Goal: Transaction & Acquisition: Purchase product/service

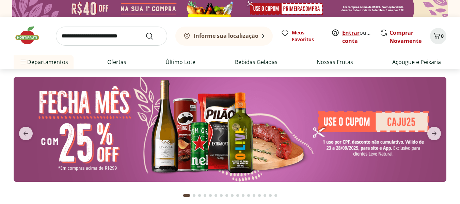
click at [344, 31] on link "Entrar" at bounding box center [350, 32] width 17 height 7
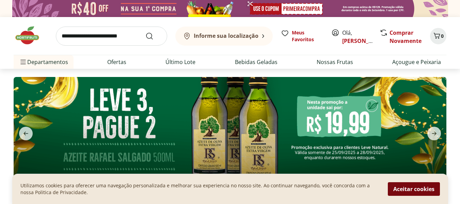
click at [395, 188] on button "Aceitar cookies" at bounding box center [414, 189] width 52 height 14
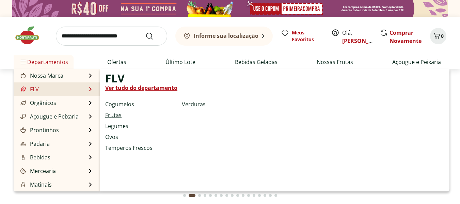
click at [118, 113] on link "Frutas" at bounding box center [113, 115] width 16 height 8
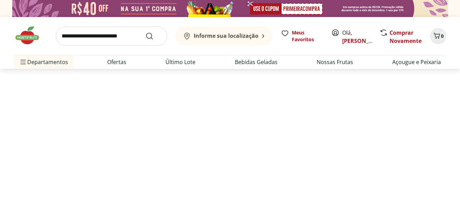
select select "**********"
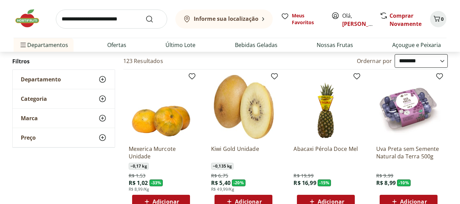
scroll to position [68, 0]
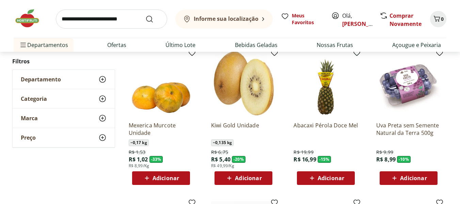
click at [414, 180] on span "Adicionar" at bounding box center [413, 177] width 27 height 5
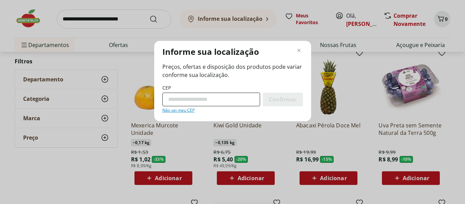
click at [202, 94] on input "CEP" at bounding box center [211, 100] width 98 height 14
type input "*********"
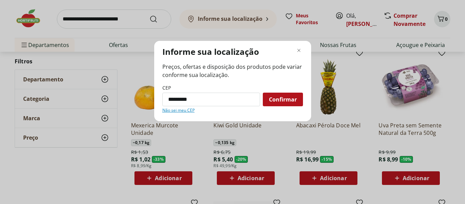
click at [286, 104] on div "Confirmar" at bounding box center [283, 100] width 40 height 14
click at [289, 99] on span "Confirmar" at bounding box center [283, 99] width 28 height 5
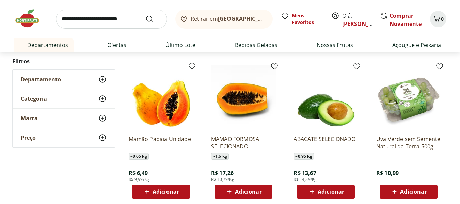
scroll to position [136, 0]
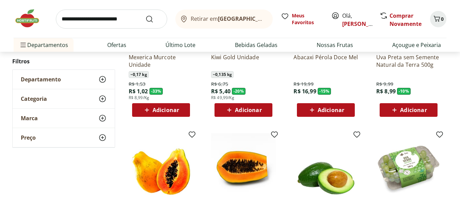
click at [396, 112] on icon at bounding box center [394, 110] width 9 height 8
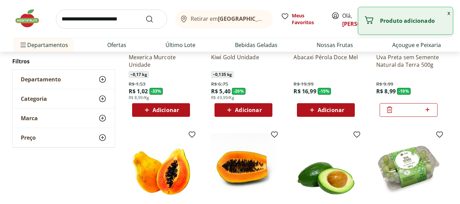
scroll to position [204, 0]
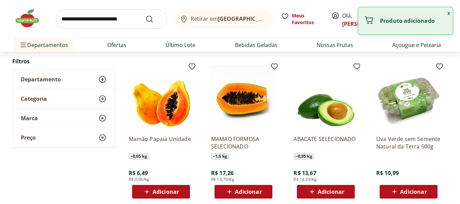
click at [321, 188] on span "Adicionar" at bounding box center [326, 192] width 36 height 8
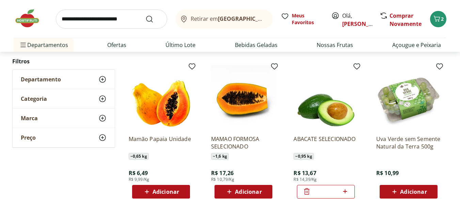
click at [160, 189] on span "Adicionar" at bounding box center [165, 191] width 27 height 5
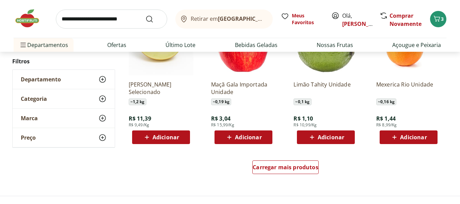
scroll to position [442, 0]
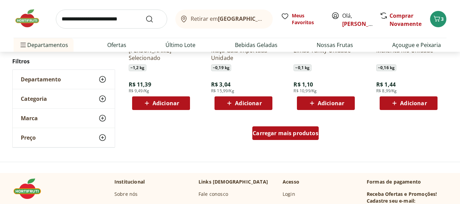
click at [273, 131] on span "Carregar mais produtos" at bounding box center [286, 132] width 66 height 5
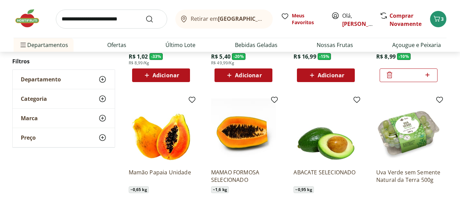
scroll to position [204, 0]
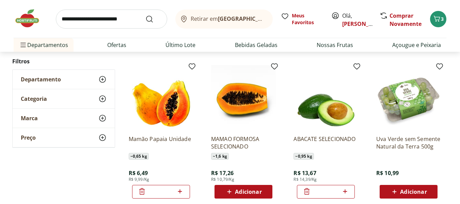
click at [304, 192] on icon at bounding box center [307, 191] width 8 height 8
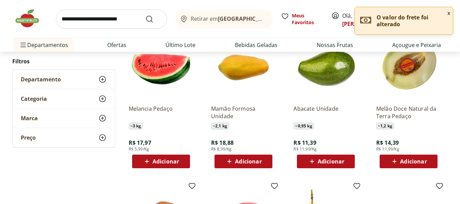
scroll to position [681, 0]
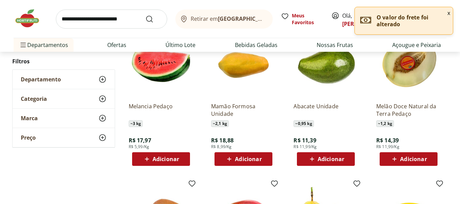
click at [343, 158] on span "Adicionar" at bounding box center [331, 158] width 27 height 5
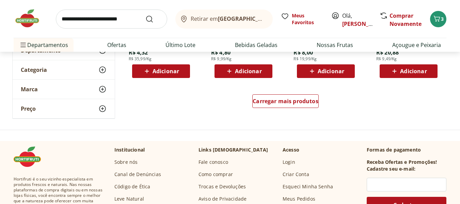
scroll to position [919, 0]
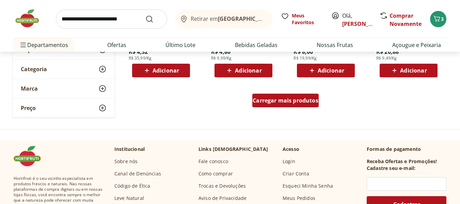
click at [301, 102] on span "Carregar mais produtos" at bounding box center [286, 100] width 66 height 5
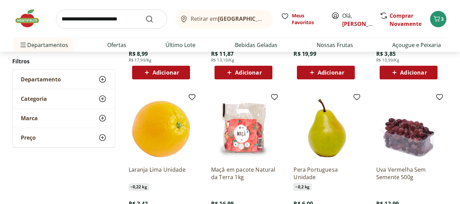
scroll to position [1089, 0]
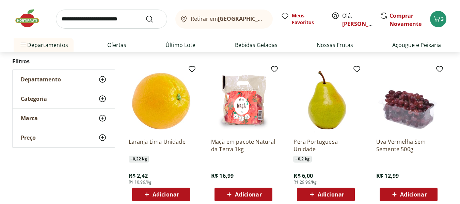
click at [407, 192] on span "Adicionar" at bounding box center [413, 194] width 27 height 5
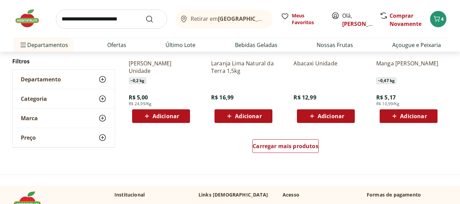
scroll to position [1361, 0]
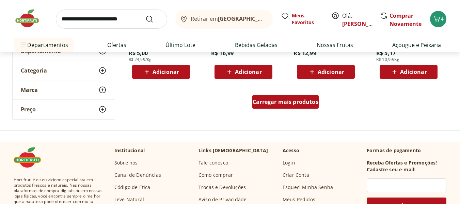
click at [297, 96] on div "Carregar mais produtos" at bounding box center [285, 102] width 66 height 14
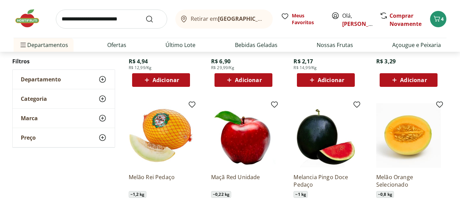
scroll to position [1531, 0]
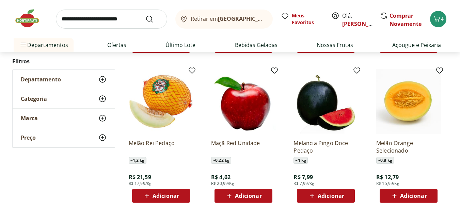
click at [165, 194] on span "Adicionar" at bounding box center [165, 195] width 27 height 5
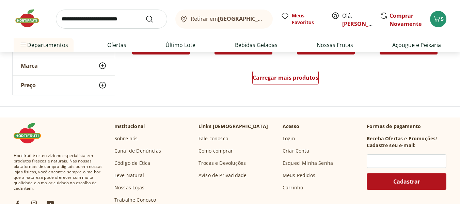
scroll to position [1838, 0]
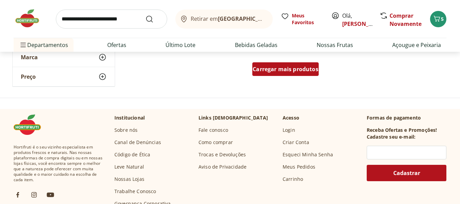
click at [294, 71] on span "Carregar mais produtos" at bounding box center [286, 68] width 66 height 5
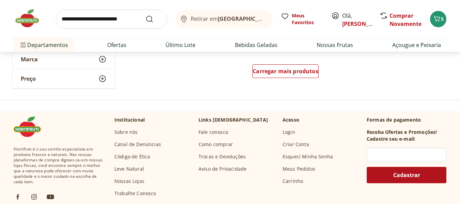
scroll to position [2280, 0]
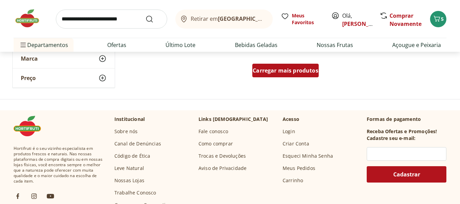
click at [290, 70] on span "Carregar mais produtos" at bounding box center [286, 70] width 66 height 5
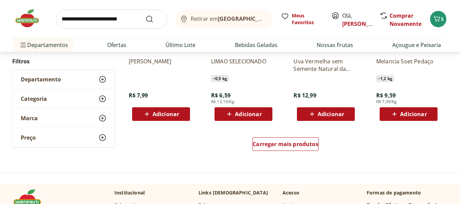
scroll to position [2723, 0]
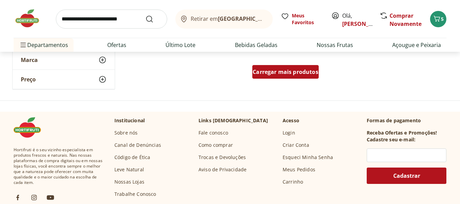
click at [299, 74] on span "Carregar mais produtos" at bounding box center [286, 71] width 66 height 5
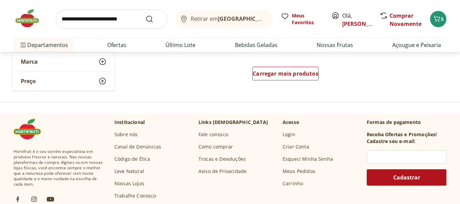
scroll to position [3165, 0]
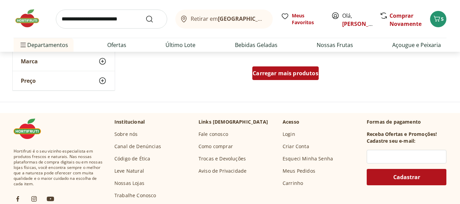
click at [306, 74] on span "Carregar mais produtos" at bounding box center [286, 72] width 66 height 5
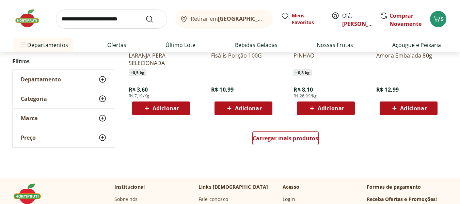
scroll to position [3573, 0]
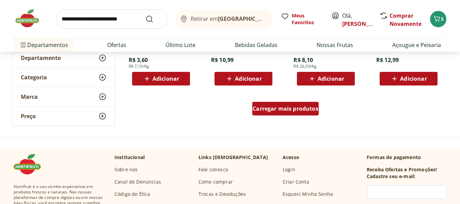
click at [279, 108] on span "Carregar mais produtos" at bounding box center [286, 108] width 66 height 5
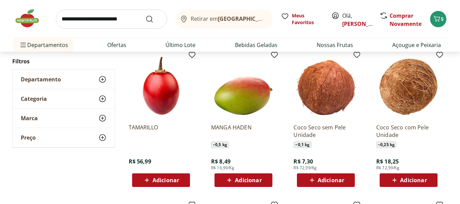
scroll to position [3778, 0]
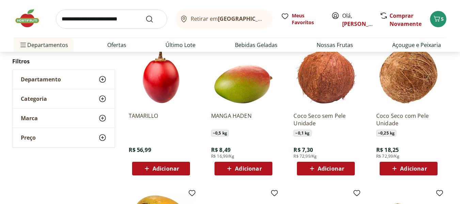
click at [251, 166] on span "Adicionar" at bounding box center [248, 168] width 27 height 5
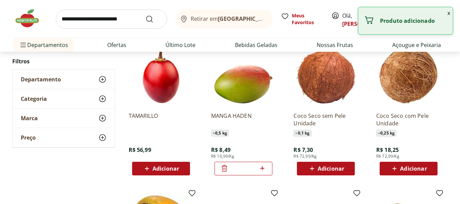
click at [260, 168] on icon at bounding box center [262, 168] width 9 height 8
type input "*"
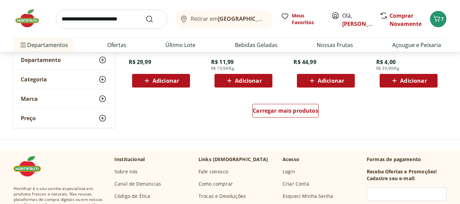
scroll to position [4016, 0]
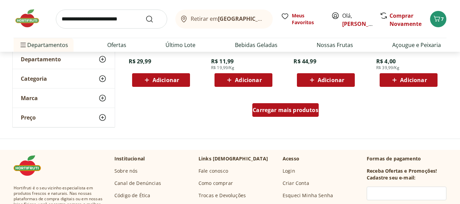
click at [298, 107] on span "Carregar mais produtos" at bounding box center [286, 109] width 66 height 5
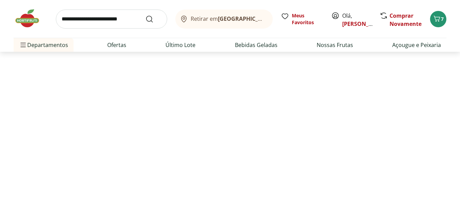
scroll to position [57, 0]
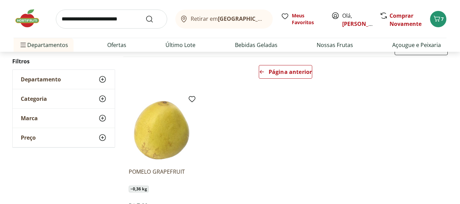
click at [111, 22] on input "search" at bounding box center [111, 19] width 111 height 19
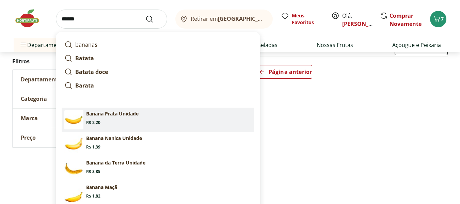
click at [112, 115] on p "Banana Prata Unidade" at bounding box center [112, 113] width 52 height 7
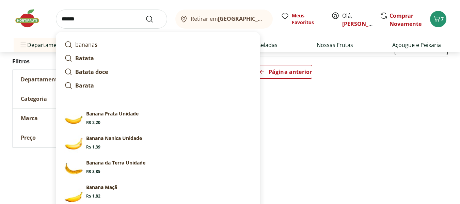
type input "**********"
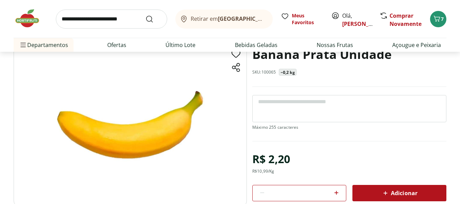
scroll to position [68, 0]
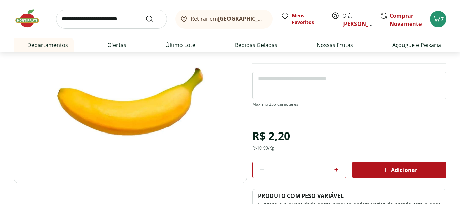
click at [335, 168] on icon at bounding box center [336, 169] width 8 height 8
type input "*"
click at [382, 172] on icon at bounding box center [385, 170] width 8 height 8
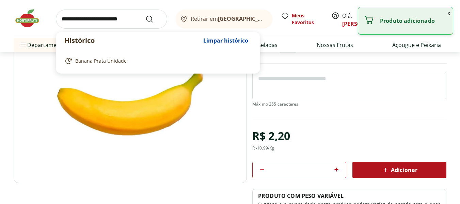
click at [111, 22] on input "search" at bounding box center [111, 19] width 111 height 19
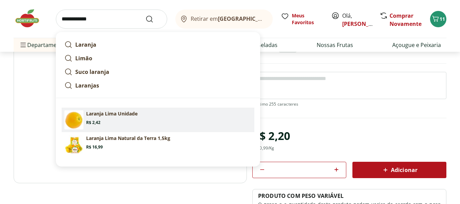
click at [96, 115] on p "Laranja Lima Unidade" at bounding box center [111, 113] width 51 height 7
type input "**********"
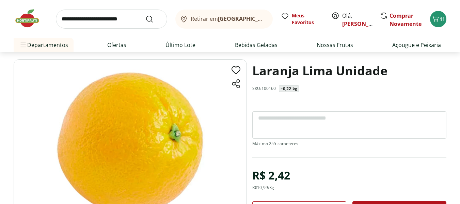
scroll to position [68, 0]
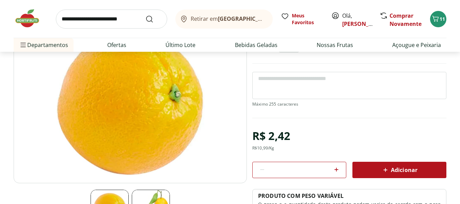
click at [334, 169] on icon at bounding box center [336, 169] width 8 height 8
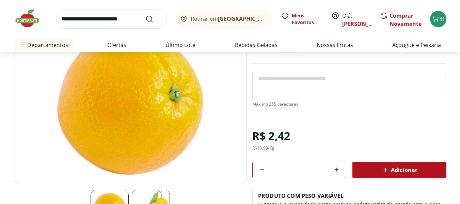
click at [334, 169] on icon at bounding box center [336, 169] width 8 height 8
type input "*"
click at [385, 169] on icon at bounding box center [385, 170] width 8 height 8
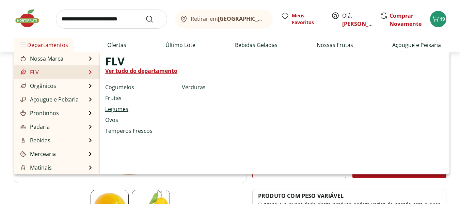
click at [114, 109] on link "Legumes" at bounding box center [116, 109] width 23 height 8
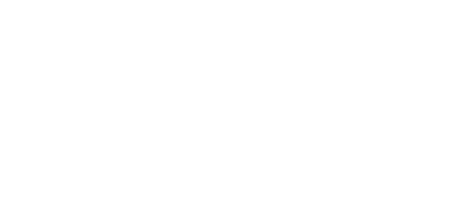
select select "**********"
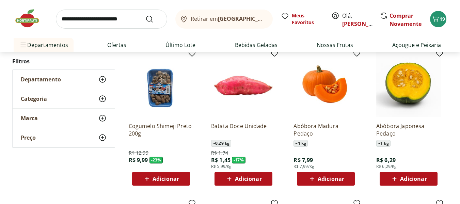
scroll to position [68, 0]
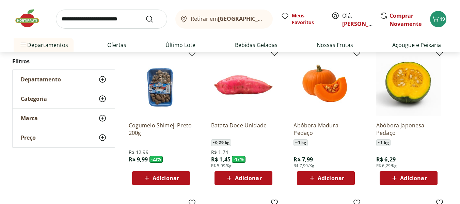
click at [247, 175] on span "Adicionar" at bounding box center [248, 177] width 27 height 5
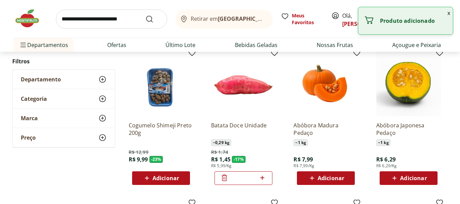
click at [261, 175] on icon at bounding box center [262, 178] width 9 height 8
type input "*"
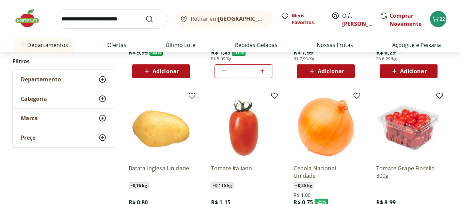
scroll to position [204, 0]
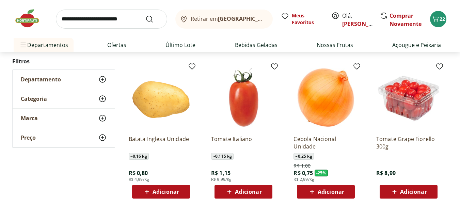
click at [169, 193] on span "Adicionar" at bounding box center [165, 191] width 27 height 5
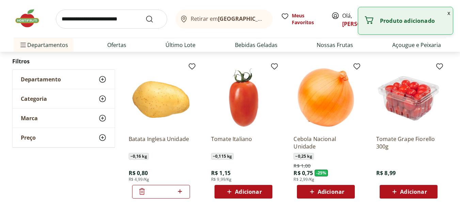
click at [182, 190] on icon at bounding box center [180, 191] width 9 height 8
type input "*"
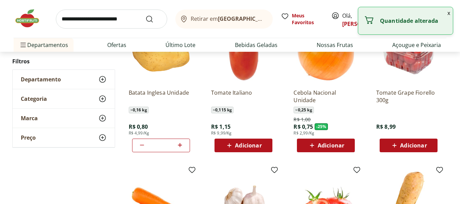
scroll to position [238, 0]
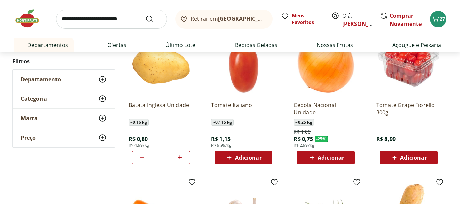
click at [324, 155] on span "Adicionar" at bounding box center [331, 157] width 27 height 5
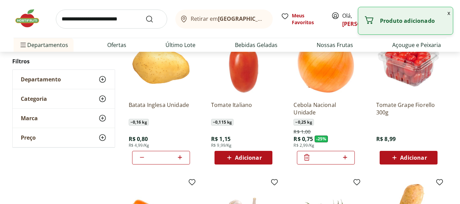
click at [345, 157] on icon at bounding box center [345, 157] width 4 height 4
type input "*"
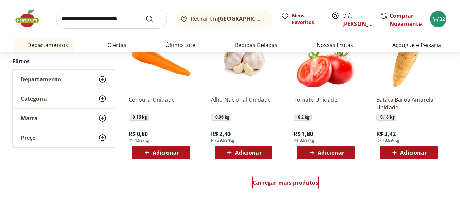
scroll to position [408, 0]
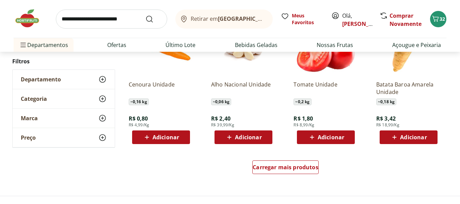
click at [161, 137] on span "Adicionar" at bounding box center [165, 136] width 27 height 5
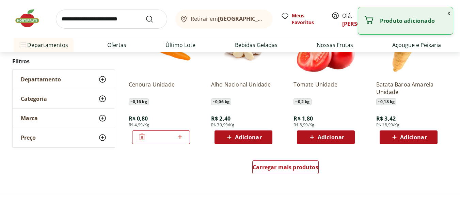
click at [178, 135] on icon at bounding box center [180, 137] width 9 height 8
type input "*"
click at [257, 139] on span "Adicionar" at bounding box center [248, 136] width 27 height 5
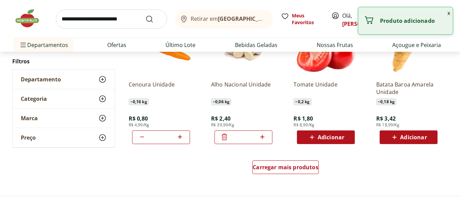
click at [263, 137] on icon at bounding box center [262, 137] width 9 height 8
type input "*"
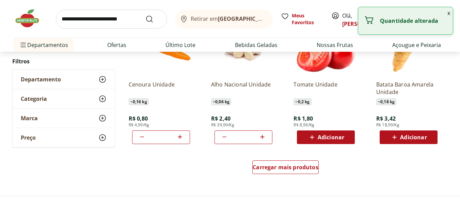
click at [330, 134] on span "Adicionar" at bounding box center [331, 136] width 27 height 5
click at [344, 136] on icon at bounding box center [345, 137] width 9 height 8
type input "*"
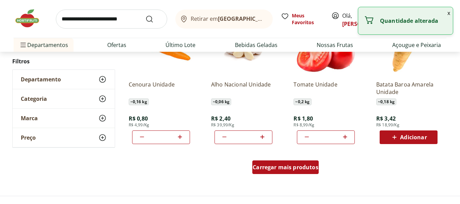
click at [269, 162] on div "Carregar mais produtos" at bounding box center [285, 167] width 66 height 14
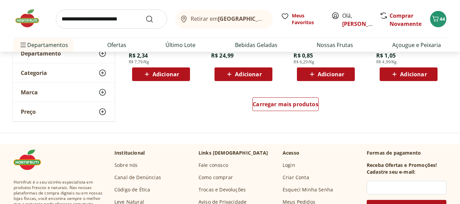
scroll to position [919, 0]
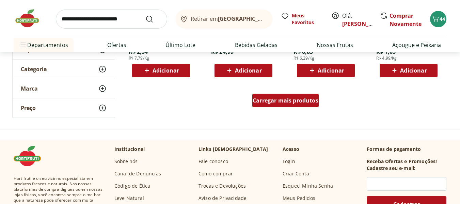
click at [278, 108] on link "Carregar mais produtos" at bounding box center [285, 102] width 66 height 16
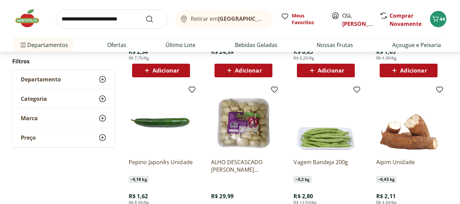
scroll to position [953, 0]
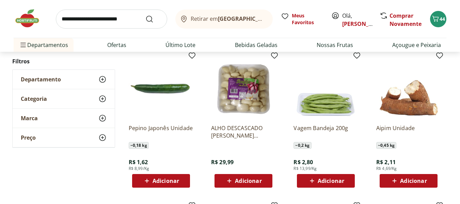
click at [177, 177] on span "Adicionar" at bounding box center [161, 181] width 36 height 8
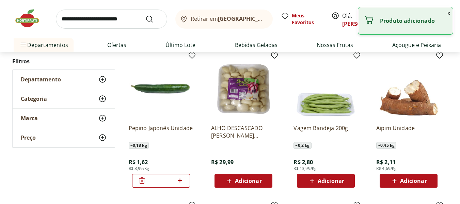
click at [337, 183] on span "Adicionar" at bounding box center [331, 180] width 27 height 5
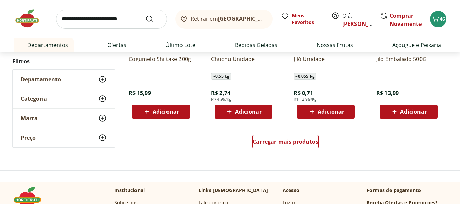
scroll to position [1327, 0]
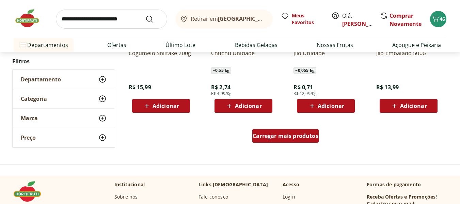
click at [303, 139] on span "Carregar mais produtos" at bounding box center [286, 135] width 66 height 5
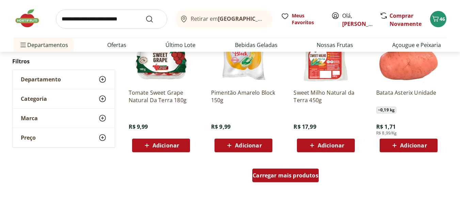
scroll to position [1736, 0]
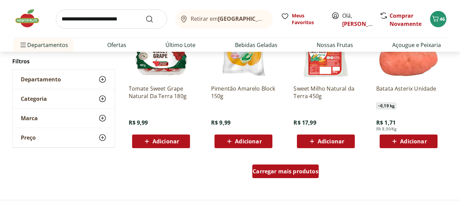
click at [283, 165] on div "Carregar mais produtos" at bounding box center [285, 171] width 66 height 14
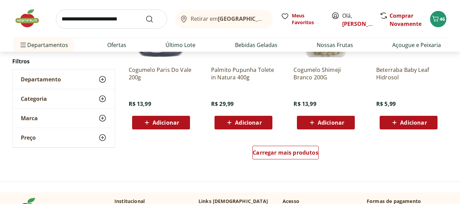
scroll to position [2246, 0]
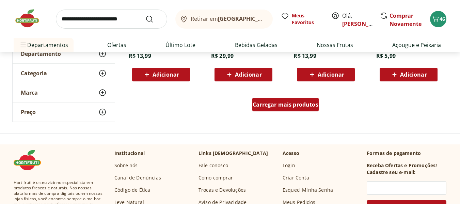
click at [287, 106] on span "Carregar mais produtos" at bounding box center [286, 104] width 66 height 5
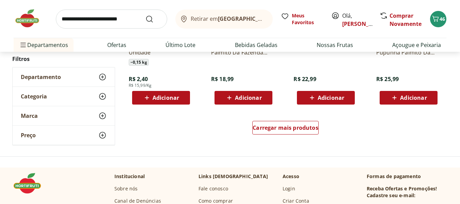
scroll to position [2689, 0]
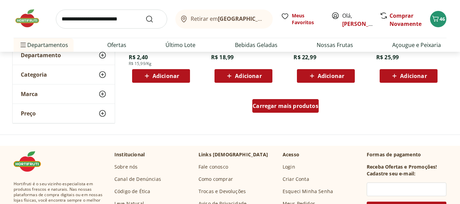
click at [288, 106] on span "Carregar mais produtos" at bounding box center [286, 105] width 66 height 5
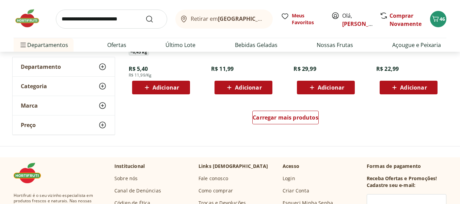
scroll to position [3131, 0]
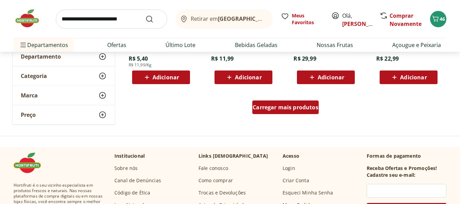
click at [292, 109] on span "Carregar mais produtos" at bounding box center [286, 106] width 66 height 5
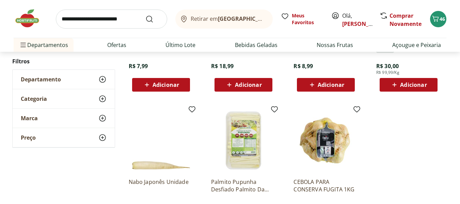
scroll to position [3267, 0]
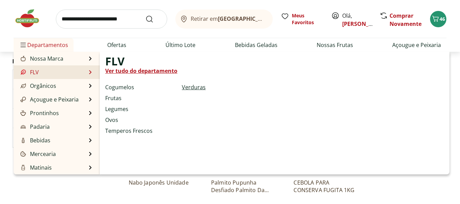
click at [190, 87] on link "Verduras" at bounding box center [194, 87] width 24 height 8
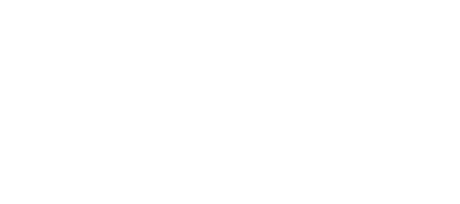
select select "**********"
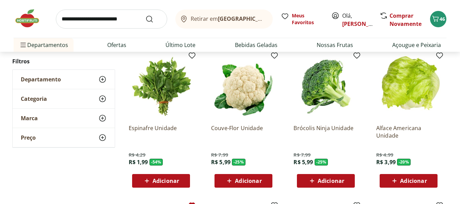
scroll to position [68, 0]
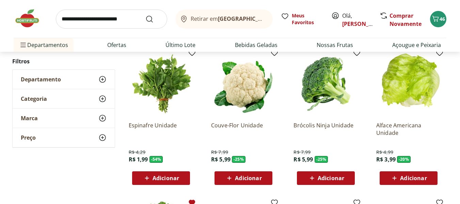
click at [258, 176] on span "Adicionar" at bounding box center [248, 177] width 27 height 5
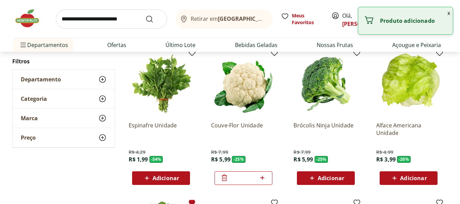
click at [258, 176] on icon at bounding box center [262, 178] width 9 height 8
type input "*"
click at [337, 175] on span "Adicionar" at bounding box center [331, 177] width 27 height 5
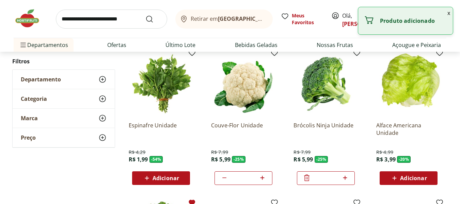
click at [345, 177] on icon at bounding box center [345, 178] width 4 height 4
type input "*"
click at [418, 177] on span "Adicionar" at bounding box center [413, 177] width 27 height 5
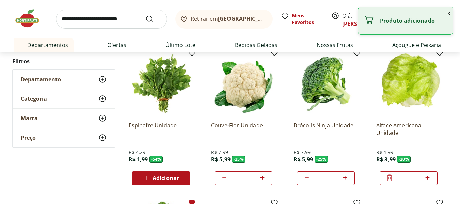
click at [428, 176] on icon at bounding box center [427, 178] width 9 height 8
type input "*"
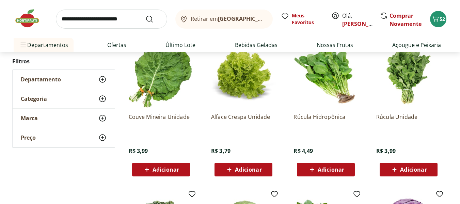
scroll to position [238, 0]
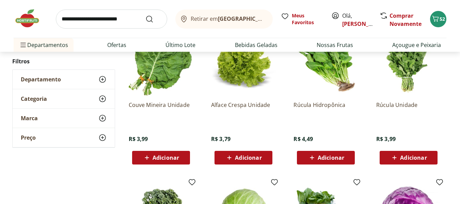
click at [173, 157] on span "Adicionar" at bounding box center [165, 157] width 27 height 5
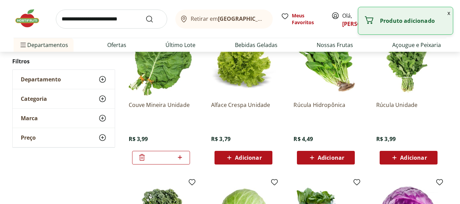
click at [179, 157] on icon at bounding box center [180, 157] width 9 height 8
type input "*"
click at [423, 155] on span "Adicionar" at bounding box center [413, 157] width 27 height 5
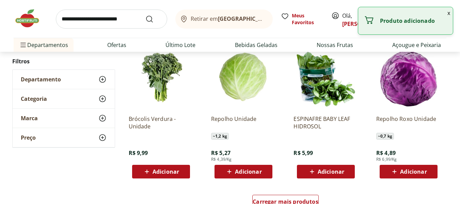
scroll to position [442, 0]
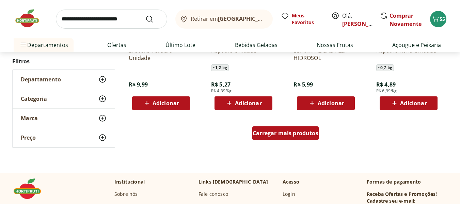
click at [286, 129] on div "Carregar mais produtos" at bounding box center [285, 133] width 66 height 14
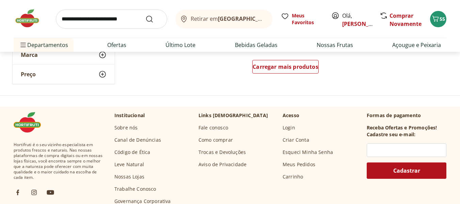
scroll to position [953, 0]
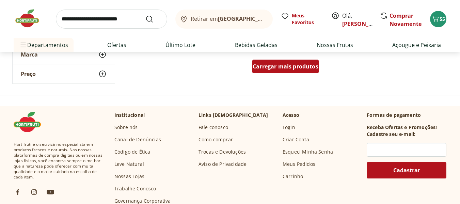
click at [268, 72] on div "Carregar mais produtos" at bounding box center [285, 67] width 66 height 14
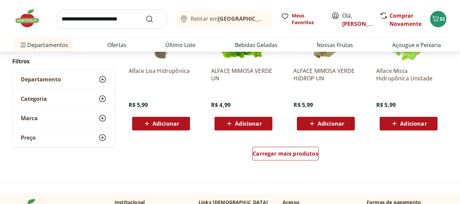
scroll to position [1327, 0]
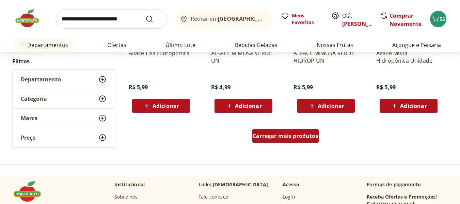
click at [274, 139] on span "Carregar mais produtos" at bounding box center [286, 135] width 66 height 5
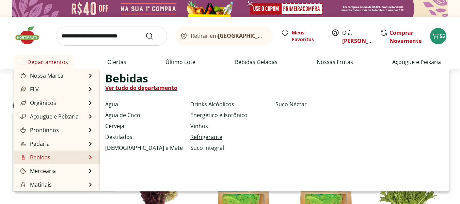
click at [206, 136] on link "Refrigerante" at bounding box center [206, 137] width 32 height 8
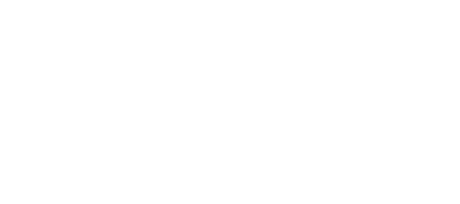
select select "**********"
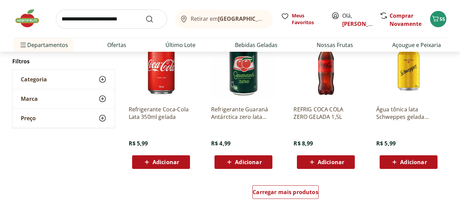
scroll to position [408, 0]
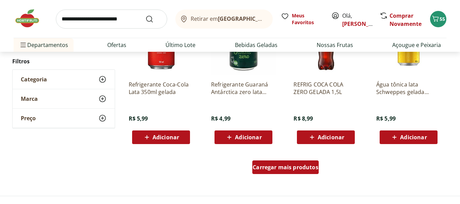
click at [285, 162] on div "Carregar mais produtos" at bounding box center [285, 167] width 66 height 14
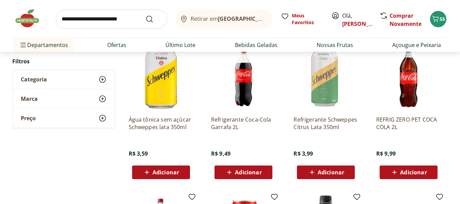
scroll to position [681, 0]
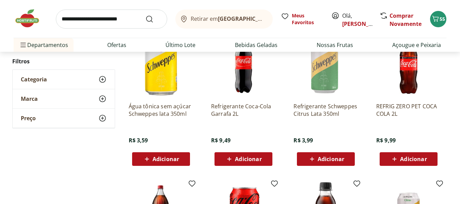
click at [252, 159] on span "Adicionar" at bounding box center [248, 158] width 27 height 5
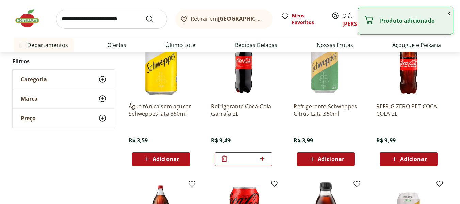
click at [425, 160] on span "Adicionar" at bounding box center [413, 158] width 27 height 5
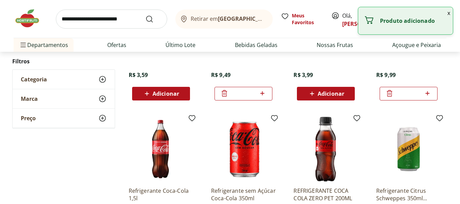
scroll to position [749, 0]
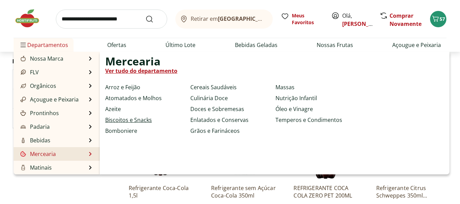
click at [130, 120] on link "Biscoitos e Snacks" at bounding box center [128, 120] width 47 height 8
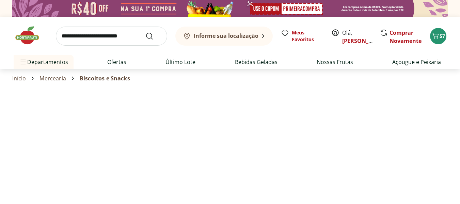
select select "**********"
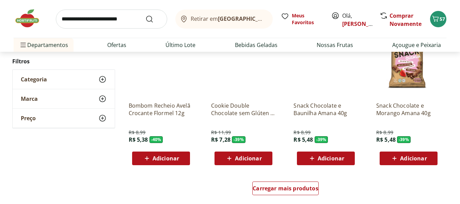
scroll to position [408, 0]
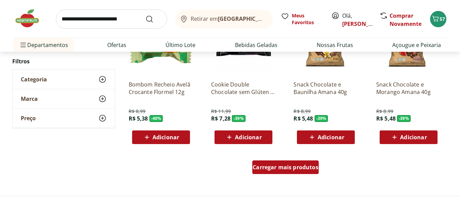
click at [275, 164] on span "Carregar mais produtos" at bounding box center [286, 166] width 66 height 5
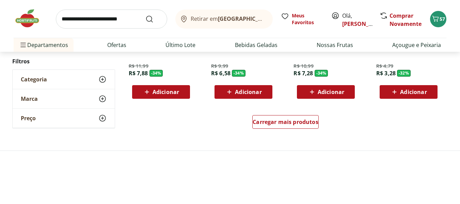
scroll to position [919, 0]
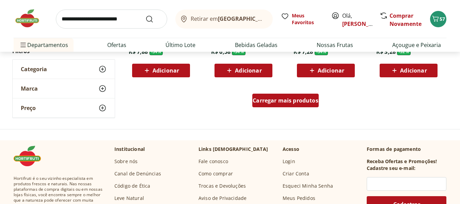
click at [257, 105] on div "Carregar mais produtos" at bounding box center [285, 101] width 66 height 14
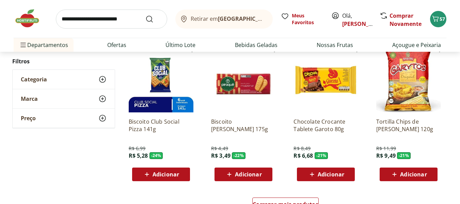
scroll to position [1259, 0]
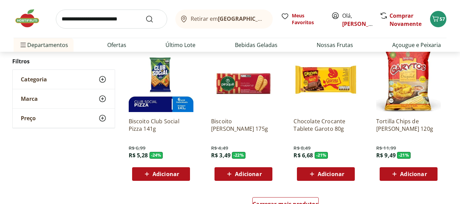
click at [247, 171] on span "Adicionar" at bounding box center [248, 173] width 27 height 5
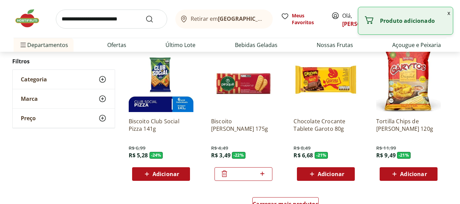
click at [258, 171] on icon at bounding box center [262, 173] width 9 height 8
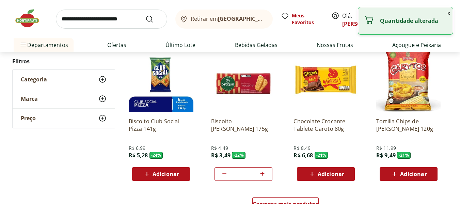
type input "*"
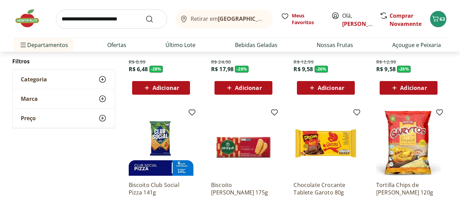
scroll to position [1191, 0]
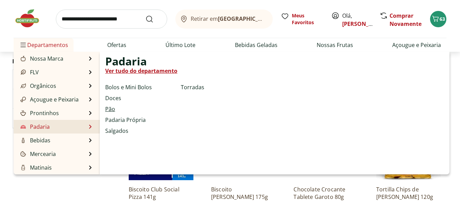
click at [113, 107] on link "Pão" at bounding box center [110, 109] width 10 height 8
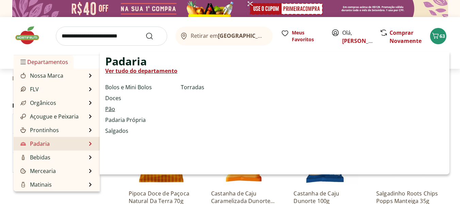
select select "**********"
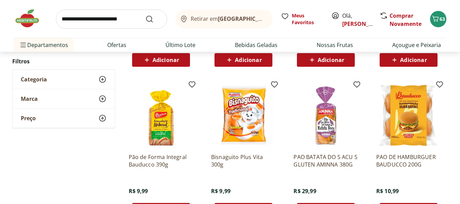
scroll to position [204, 0]
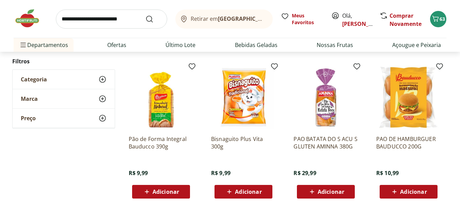
click at [253, 189] on span "Adicionar" at bounding box center [248, 191] width 27 height 5
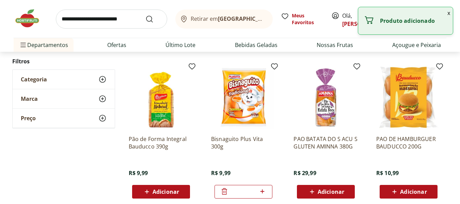
click at [253, 189] on input "*" at bounding box center [243, 191] width 30 height 7
click at [260, 190] on icon at bounding box center [262, 191] width 9 height 8
type input "*"
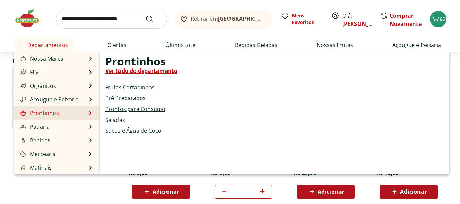
click at [125, 109] on link "Prontos para Consumo" at bounding box center [135, 109] width 60 height 8
select select "**********"
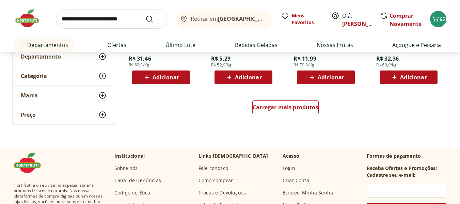
scroll to position [476, 0]
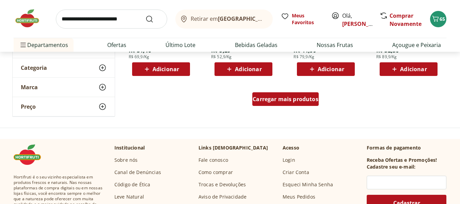
click at [267, 98] on span "Carregar mais produtos" at bounding box center [286, 98] width 66 height 5
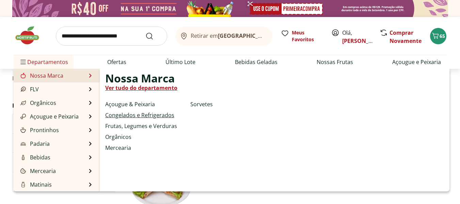
click at [131, 116] on link "Congelados e Refrigerados" at bounding box center [139, 115] width 69 height 8
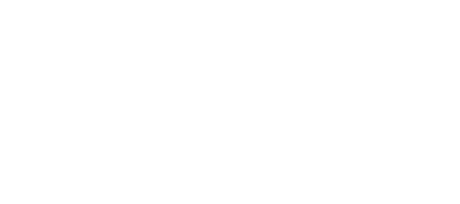
select select "**********"
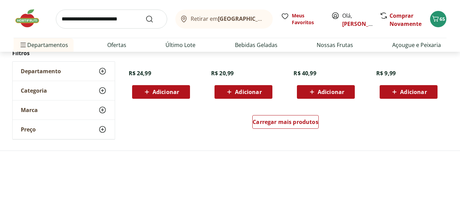
scroll to position [476, 0]
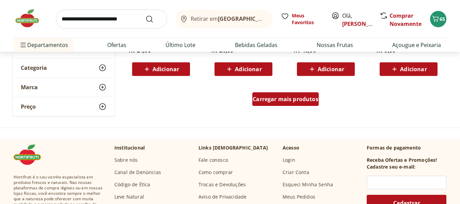
click at [264, 106] on div "Carregar mais produtos" at bounding box center [285, 99] width 66 height 14
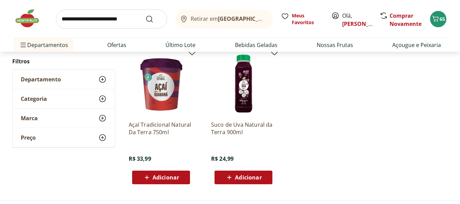
scroll to position [715, 0]
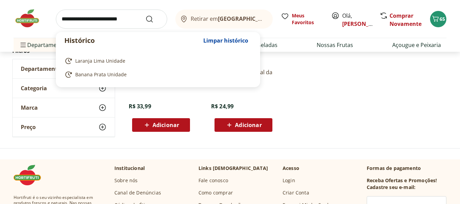
click at [107, 19] on input "search" at bounding box center [111, 19] width 111 height 19
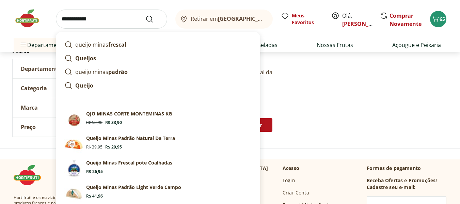
type input "**********"
click at [145, 15] on button "Submit Search" at bounding box center [153, 19] width 16 height 8
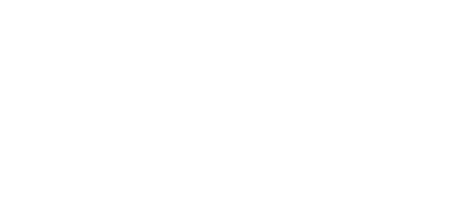
select select "**********"
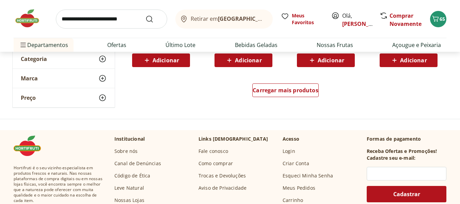
scroll to position [510, 0]
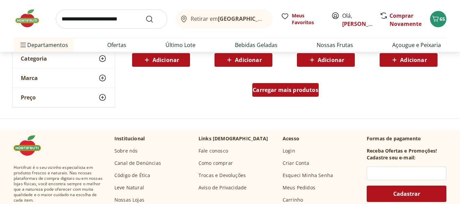
click at [257, 88] on span "Carregar mais produtos" at bounding box center [286, 89] width 66 height 5
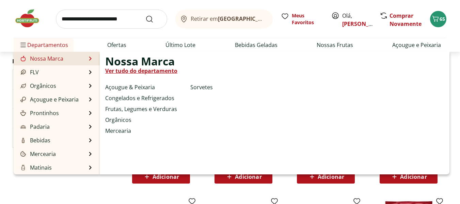
scroll to position [102, 0]
